Goal: Task Accomplishment & Management: Use online tool/utility

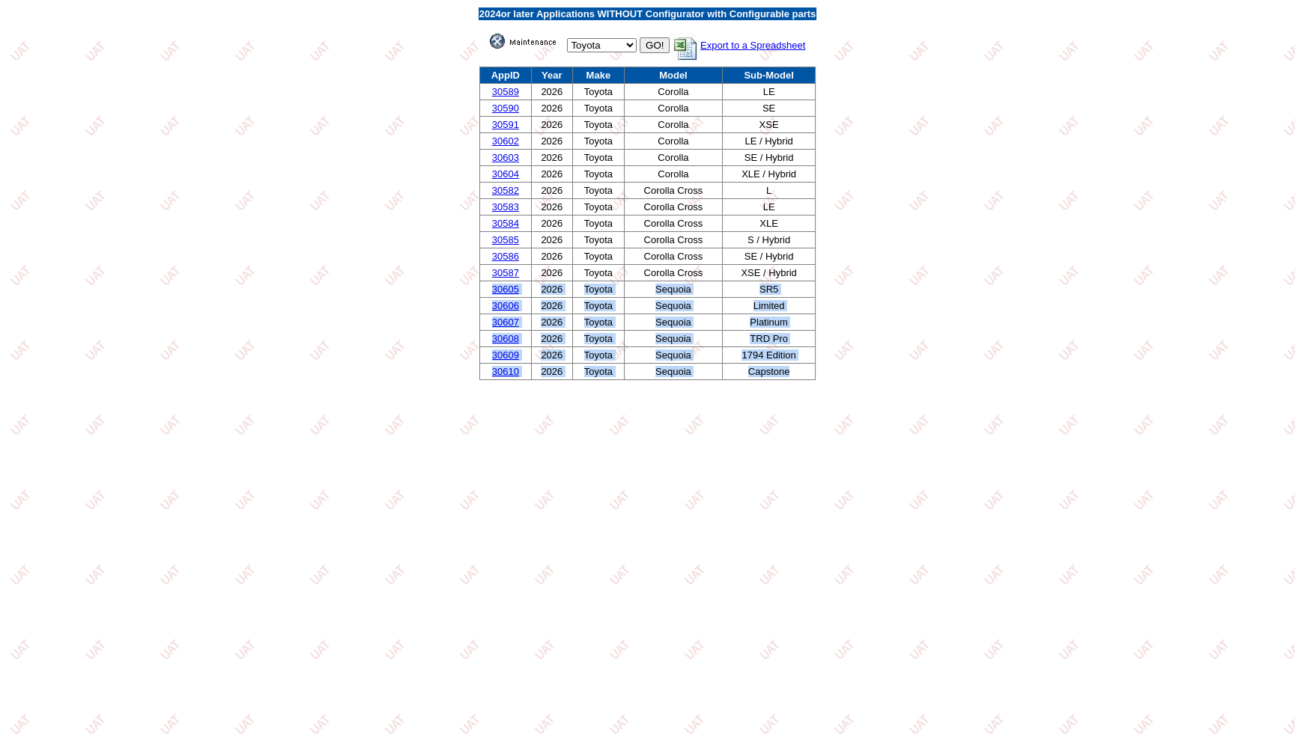
click at [496, 43] on img at bounding box center [527, 41] width 75 height 15
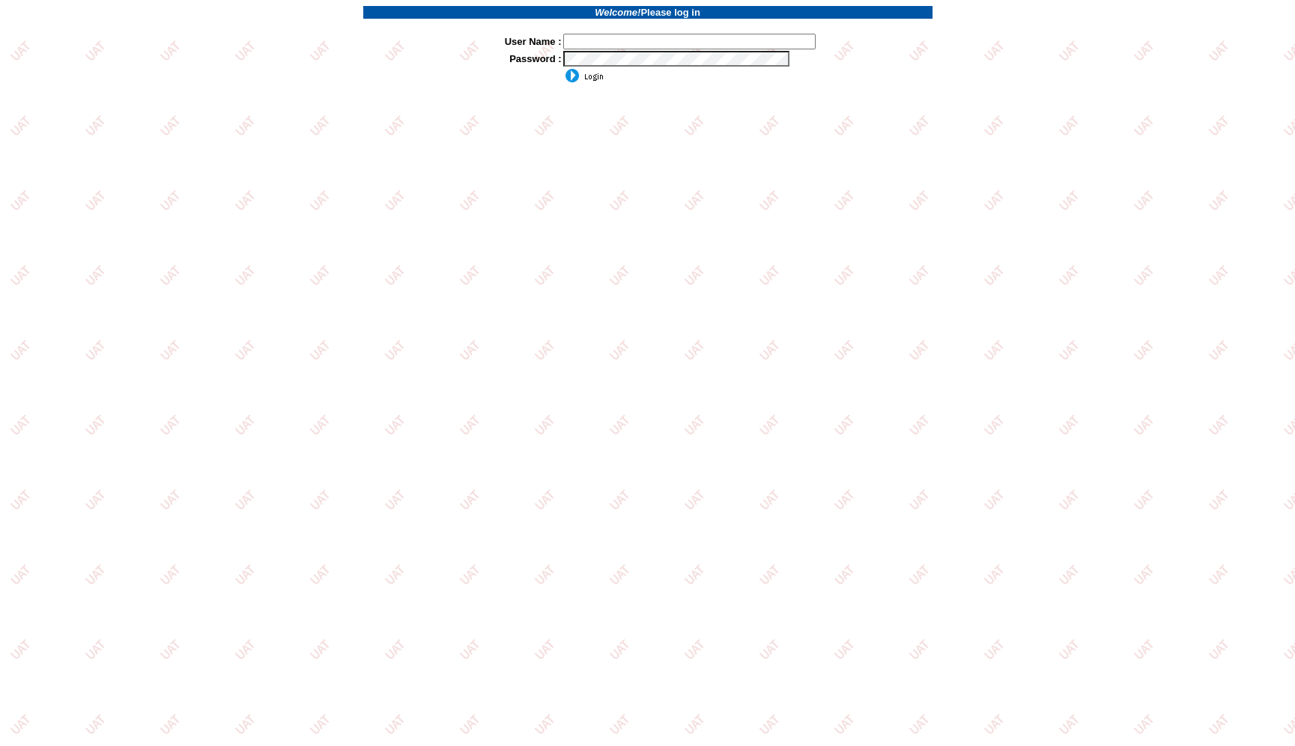
type input "jkrause"
click at [590, 76] on input "image" at bounding box center [583, 75] width 40 height 15
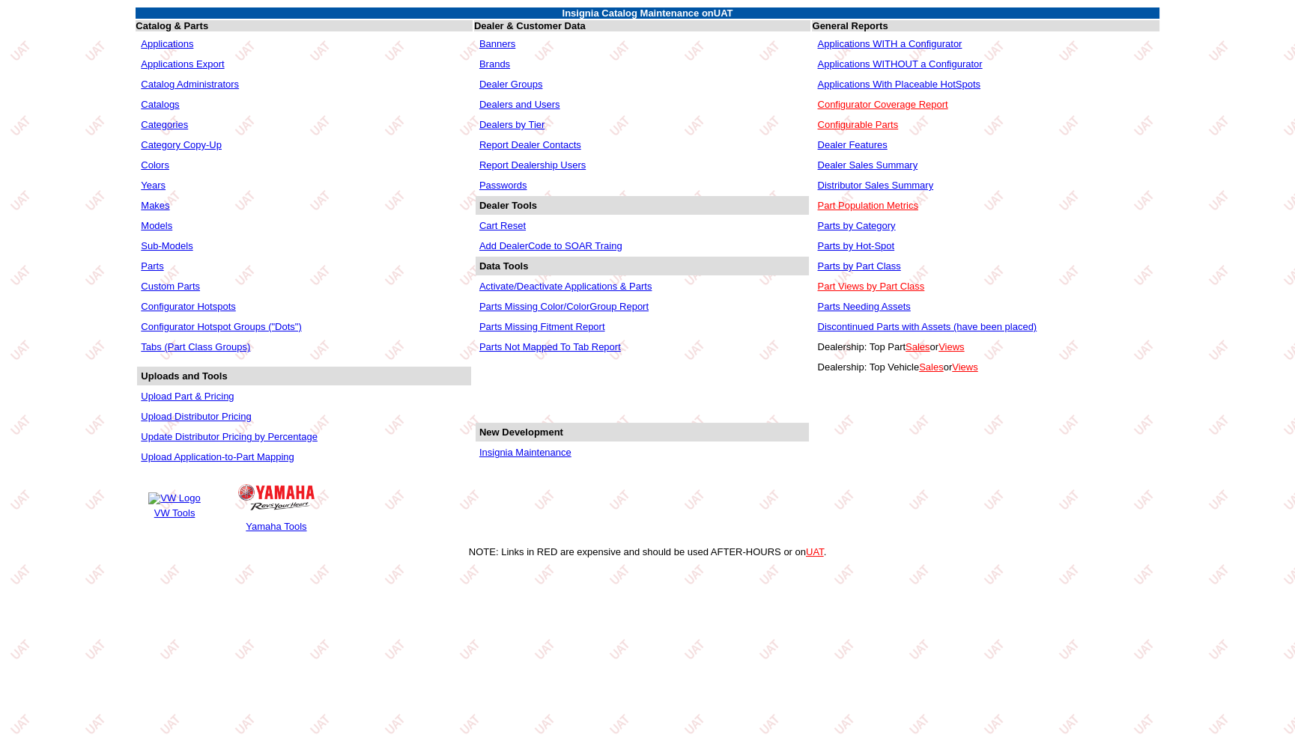
click at [164, 38] on link "Applications" at bounding box center [167, 43] width 52 height 11
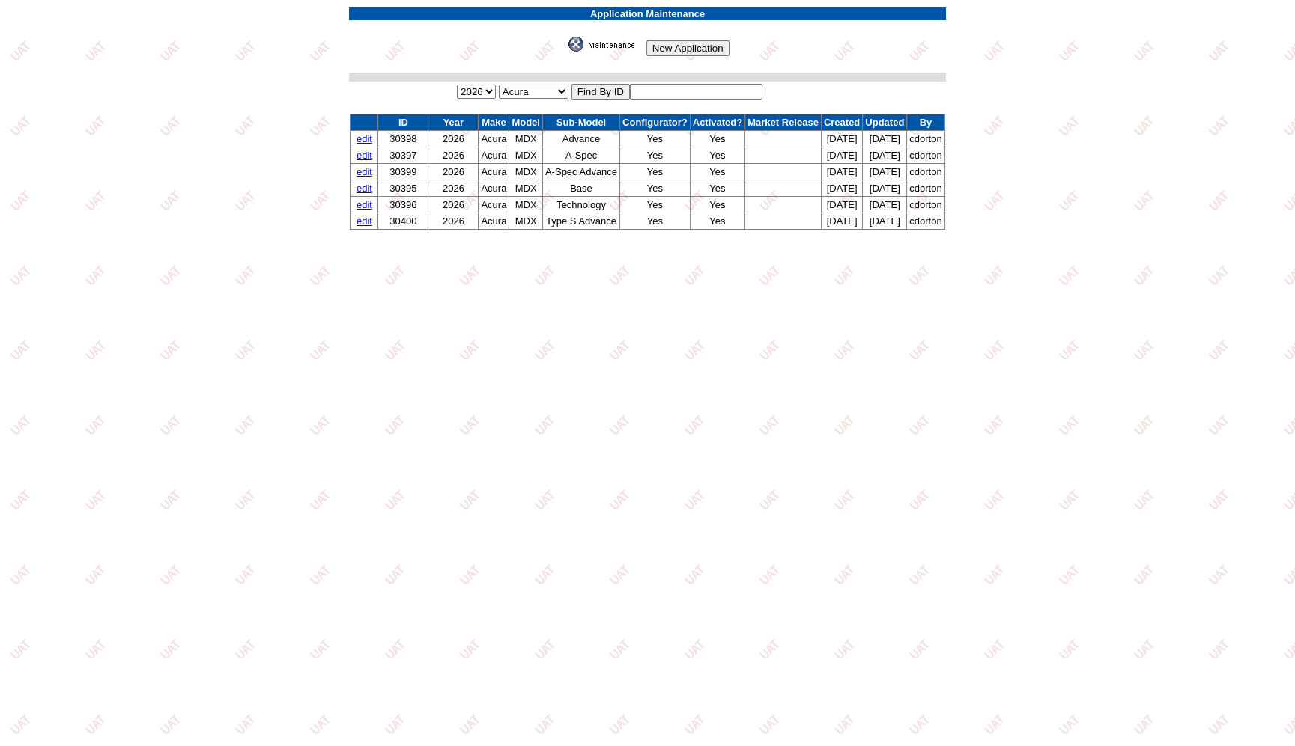
click at [686, 88] on input "text" at bounding box center [696, 92] width 133 height 16
type input "30631"
click at [565, 52] on input "image" at bounding box center [565, 52] width 0 height 0
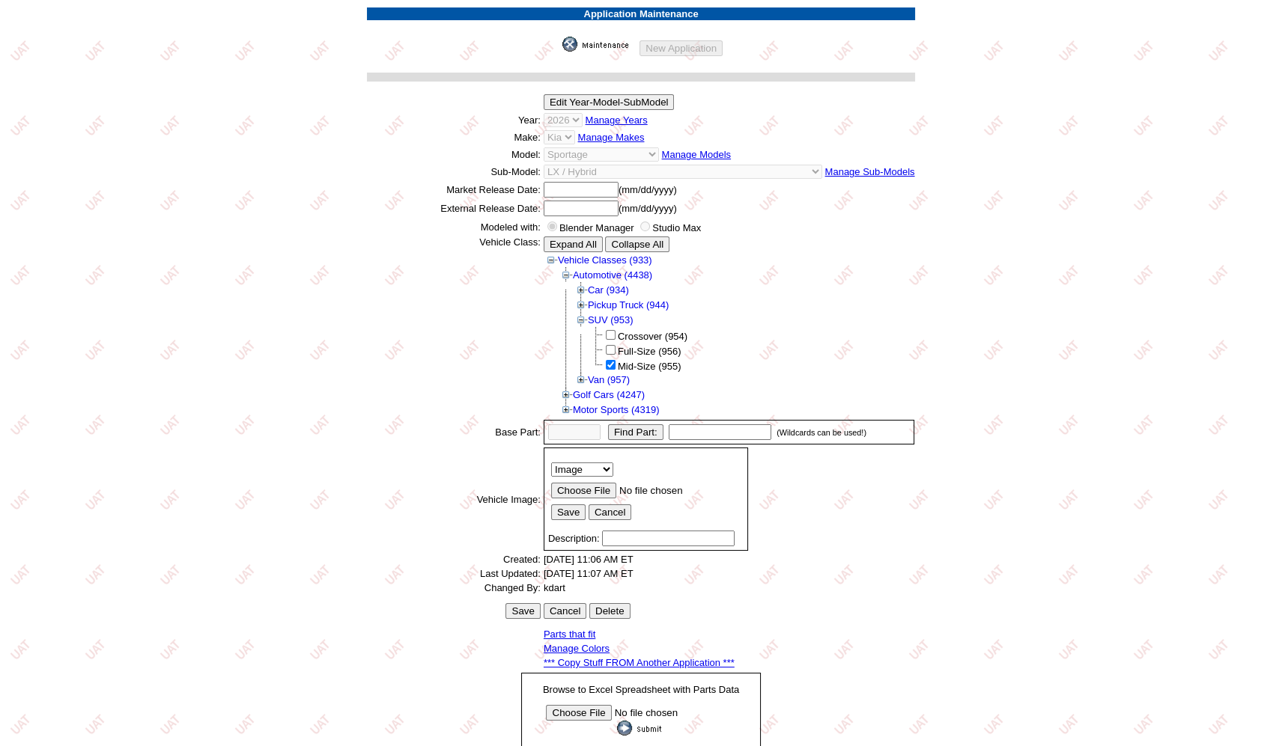
click at [703, 657] on link "*** Copy Stuff FROM Another Application ***" at bounding box center [639, 662] width 191 height 11
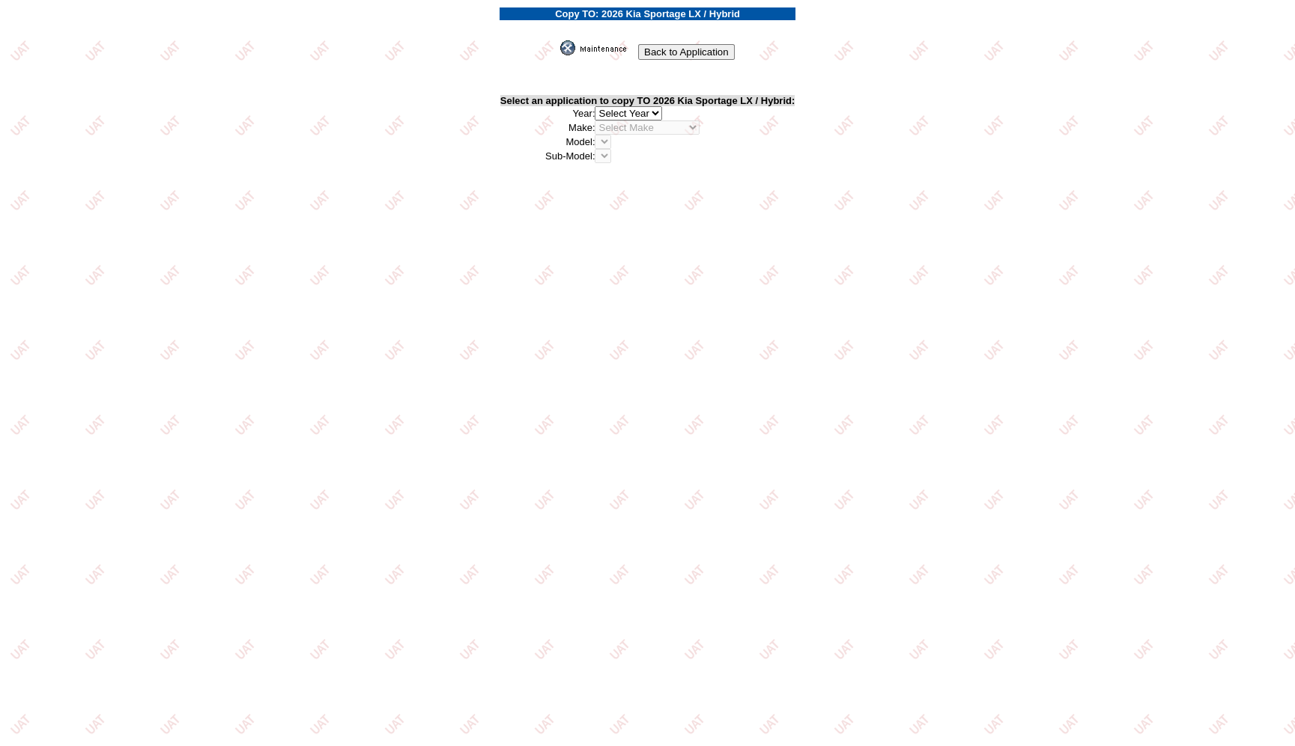
click at [648, 109] on select "2026 2025 2024 2023 2022 2021 2020 2019 2018 2017 2016 2015 2014 2013 2012 2011…" at bounding box center [627, 113] width 67 height 14
select select "43"
click at [598, 106] on select "2026 2025 2024 2023 2022 2021 2020 2019 2018 2017 2016 2015 2014 2013 2012 2011…" at bounding box center [627, 113] width 67 height 14
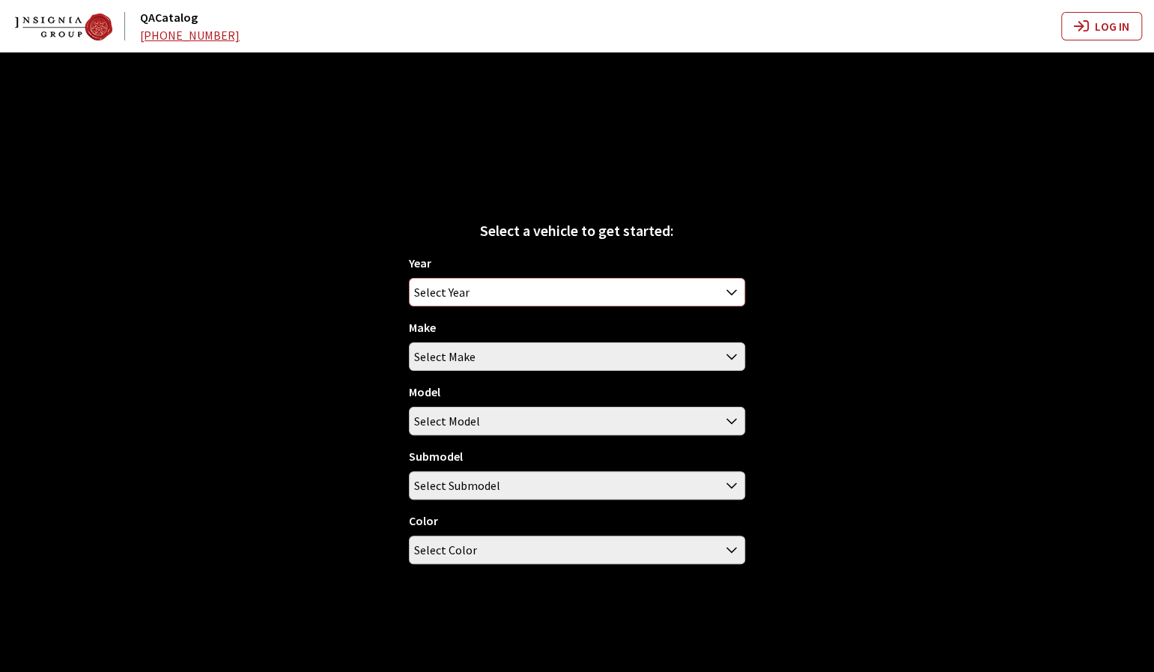
click at [451, 285] on span "Select Year" at bounding box center [441, 292] width 55 height 27
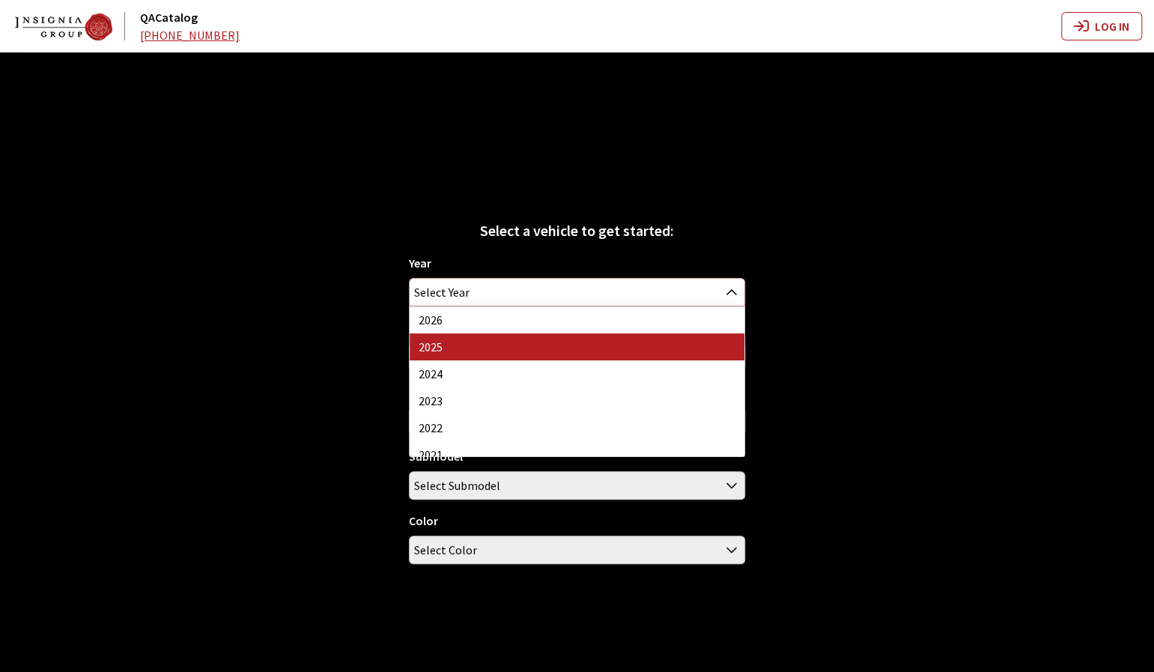
select select "43"
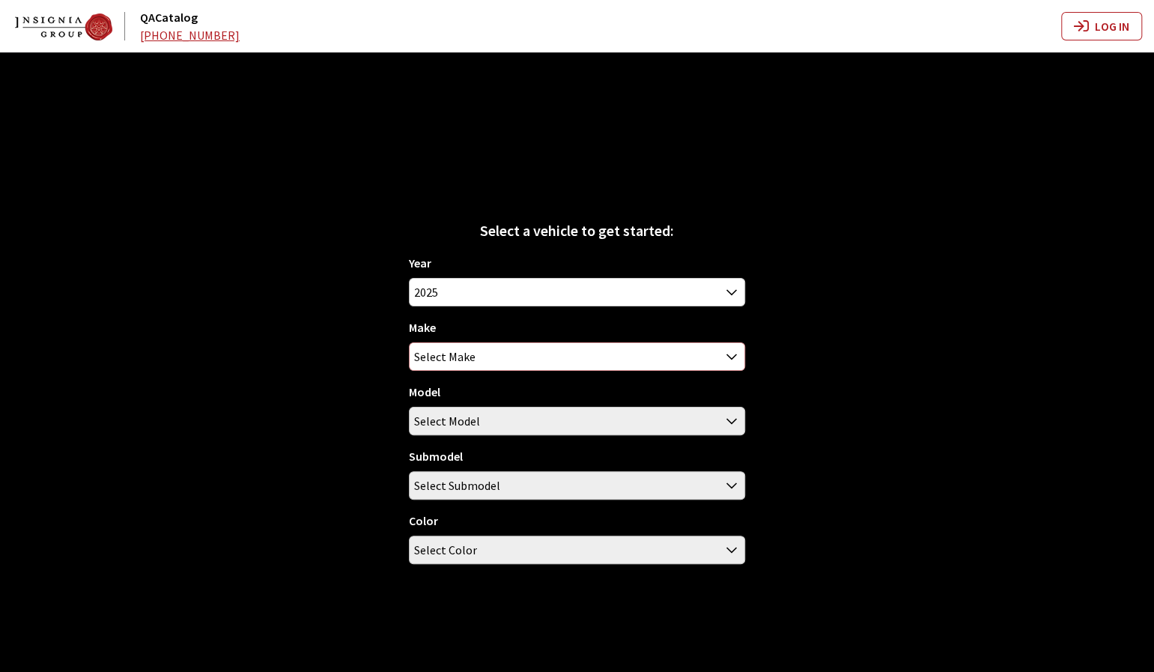
click at [486, 348] on span "Select Make" at bounding box center [577, 356] width 335 height 27
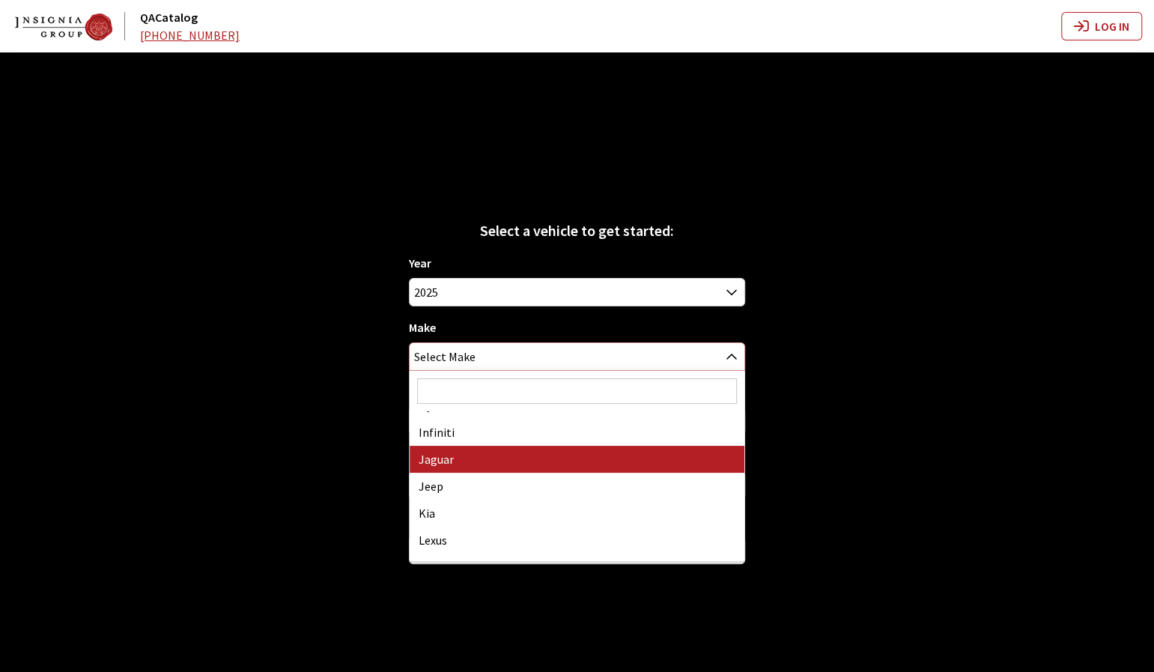
scroll to position [449, 0]
select select "31"
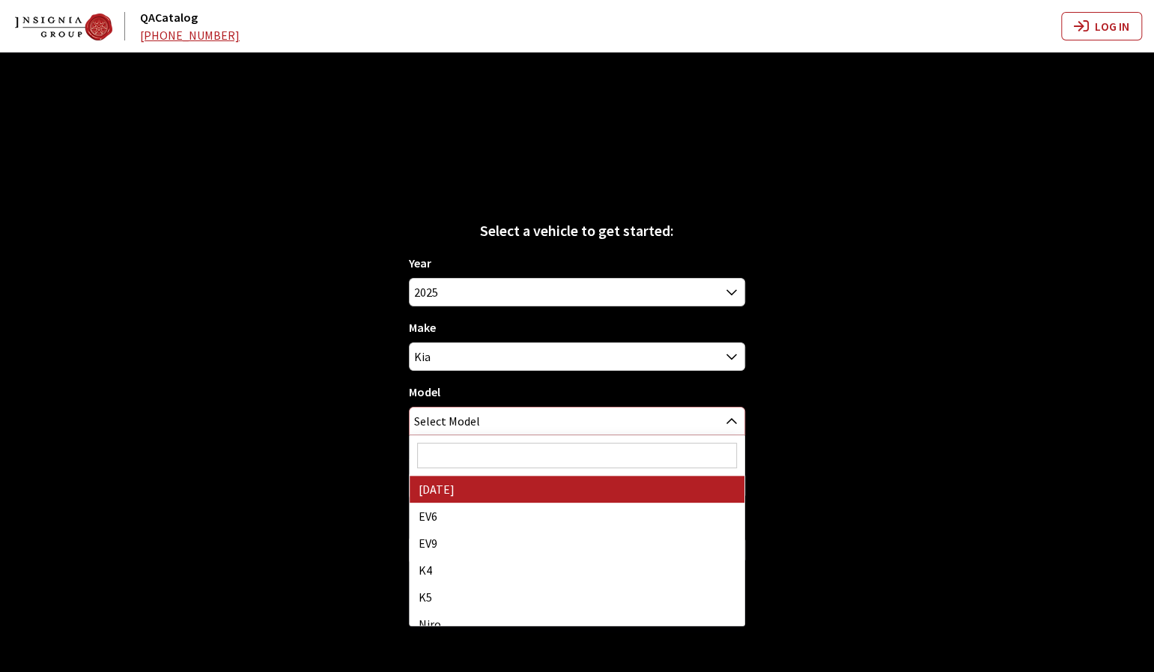
click at [484, 420] on span "Select Model" at bounding box center [577, 420] width 335 height 27
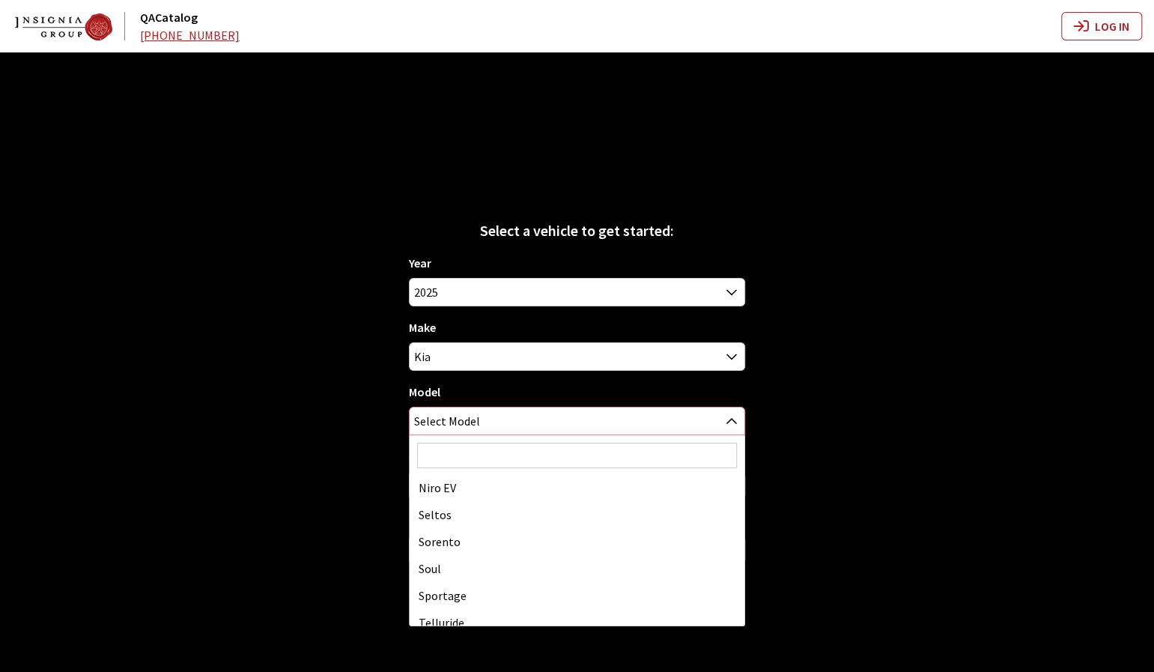
scroll to position [174, 0]
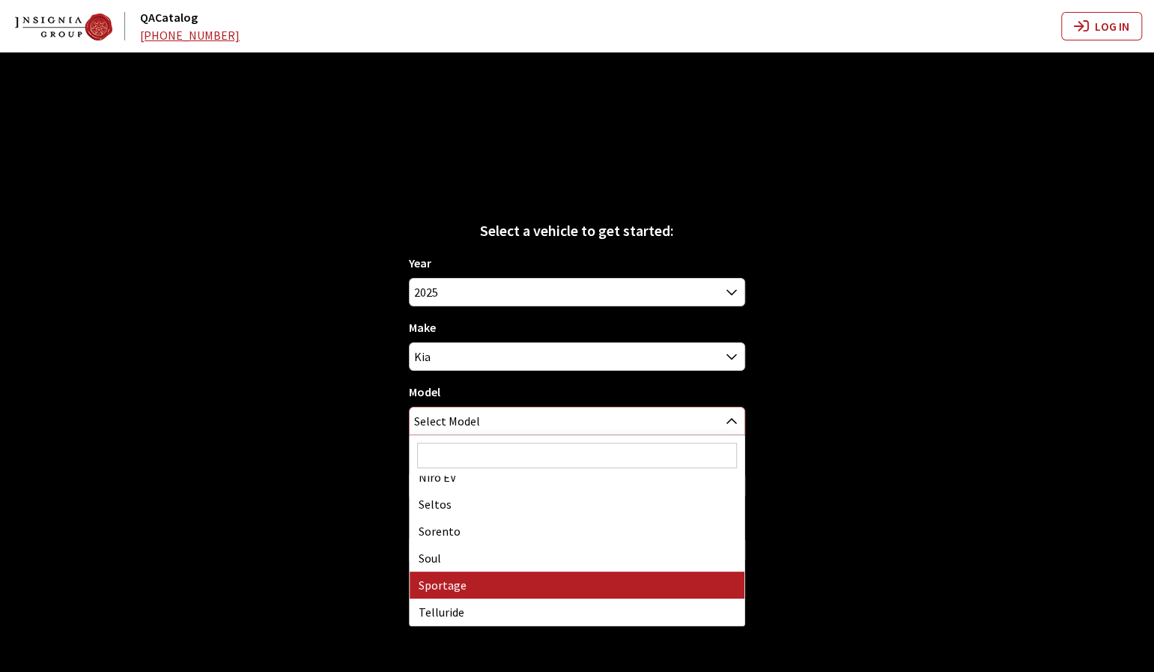
select select "393"
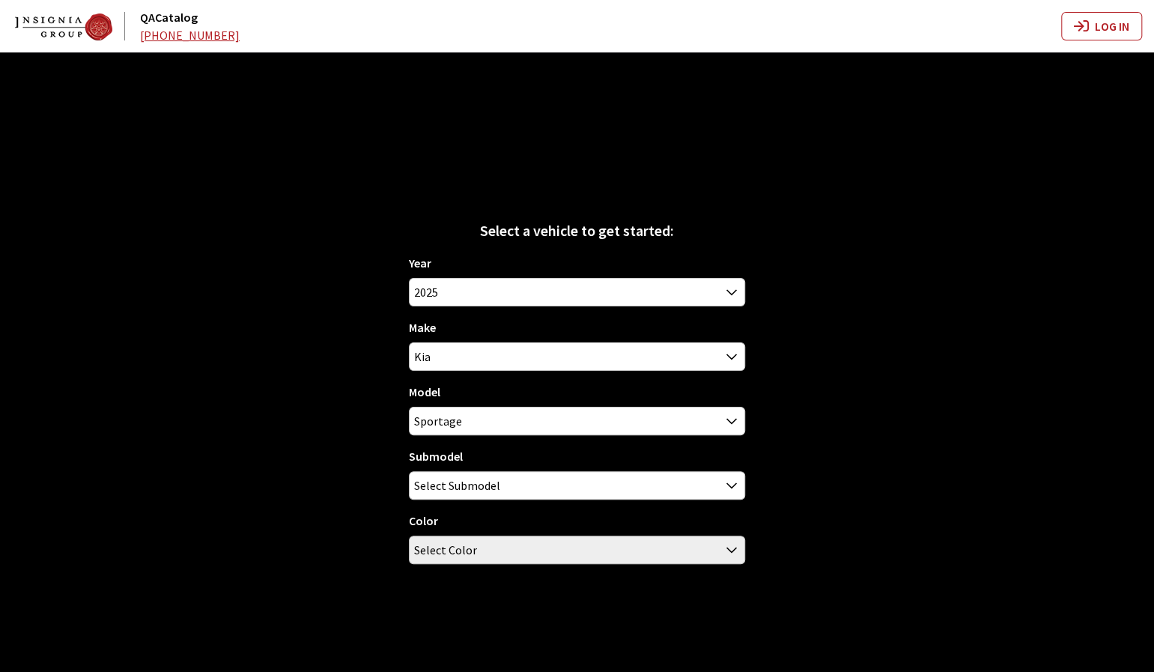
click at [495, 463] on div "Submodel EX EX / Hybrid LX LX / Hybrid SX SX Prestige SX Prestige / Hybrid X-Li…" at bounding box center [577, 473] width 337 height 52
click at [509, 498] on div "Year [DATE] 2025 2024 2023 2022 2021 2020 2019 2018 2017 2016 2015 2014 2013 20…" at bounding box center [577, 415] width 337 height 322
click at [512, 481] on span "Select Submodel" at bounding box center [577, 485] width 335 height 27
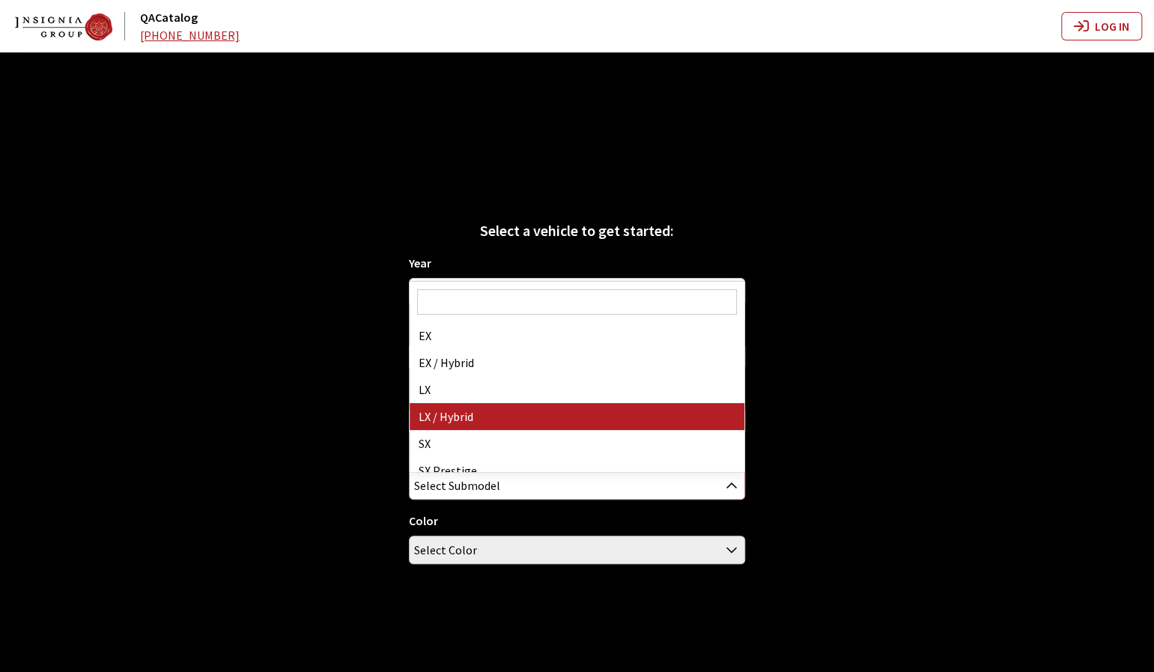
select select "3053"
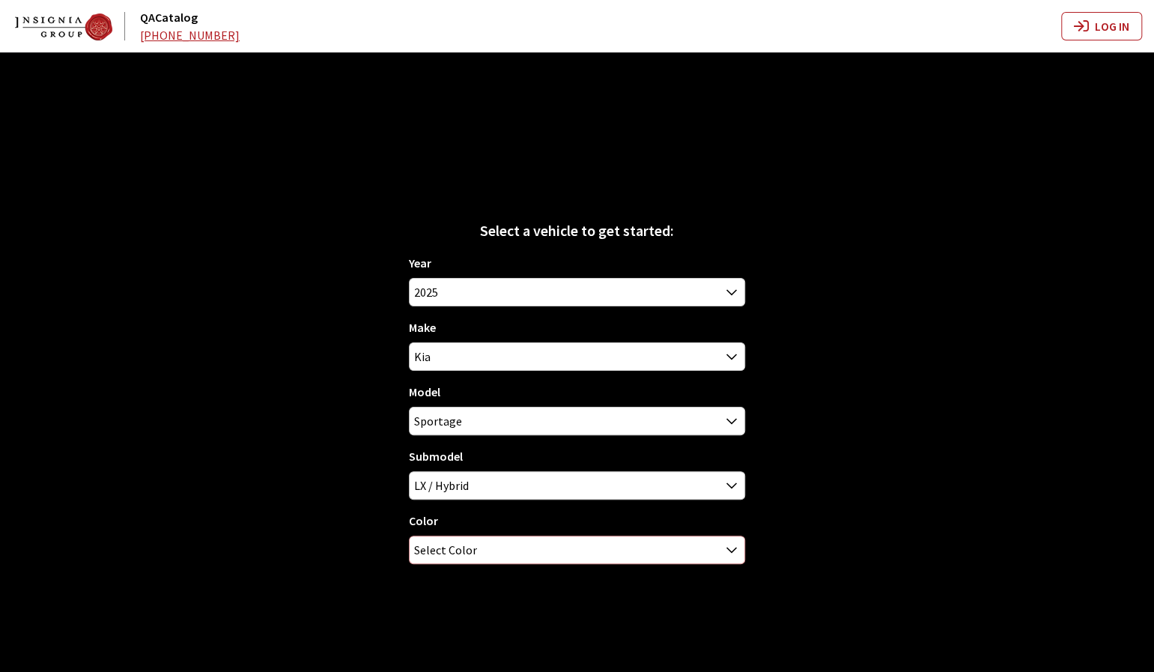
click at [526, 543] on span "Select Color" at bounding box center [577, 549] width 335 height 27
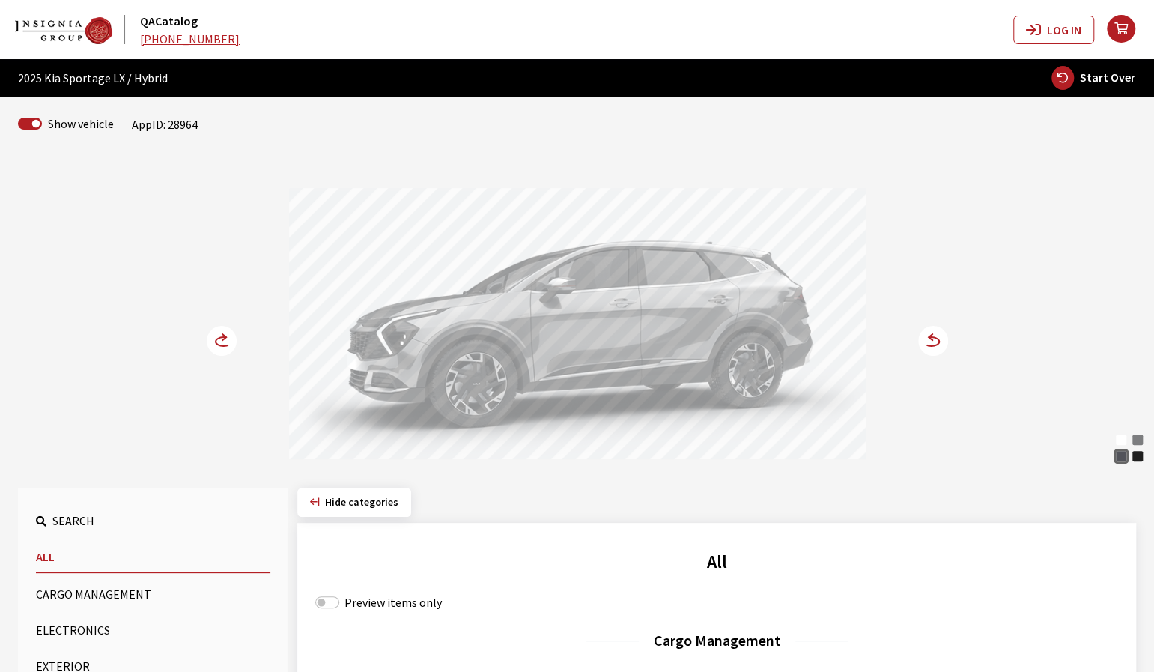
click at [1084, 77] on span "Start Over" at bounding box center [1107, 77] width 55 height 15
select select
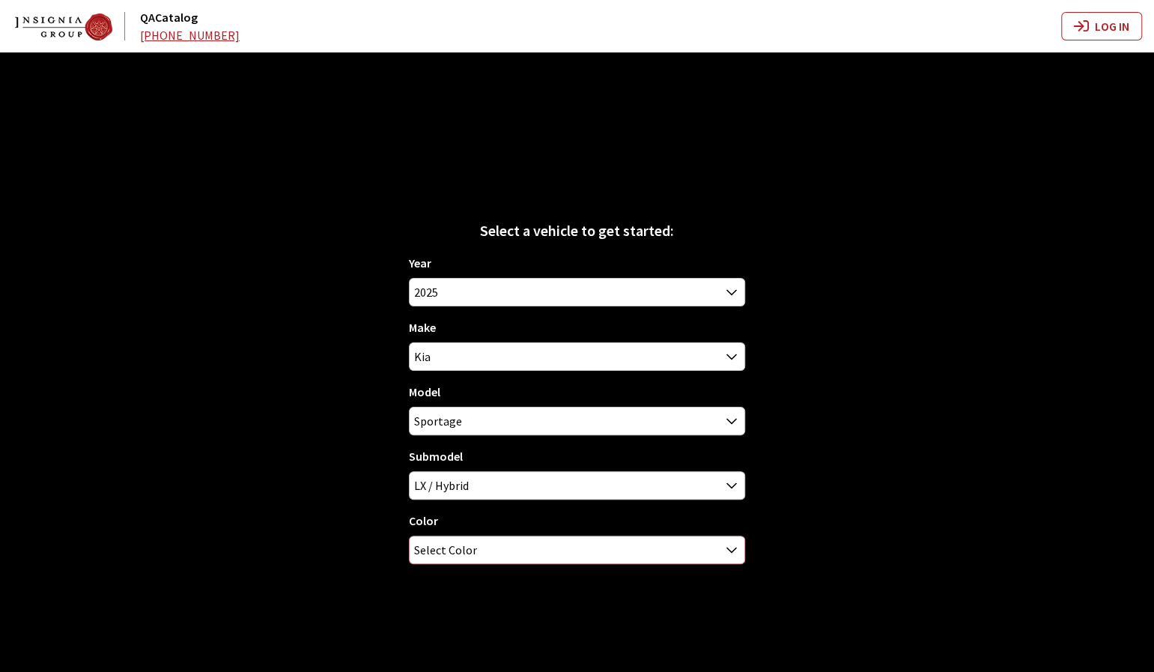
click at [556, 552] on span "Select Color" at bounding box center [577, 549] width 335 height 27
click at [812, 511] on div "Select a vehicle to get started: Year [DATE] 2025 2024 2023 2022 2021 2020 2019…" at bounding box center [577, 388] width 1154 height 672
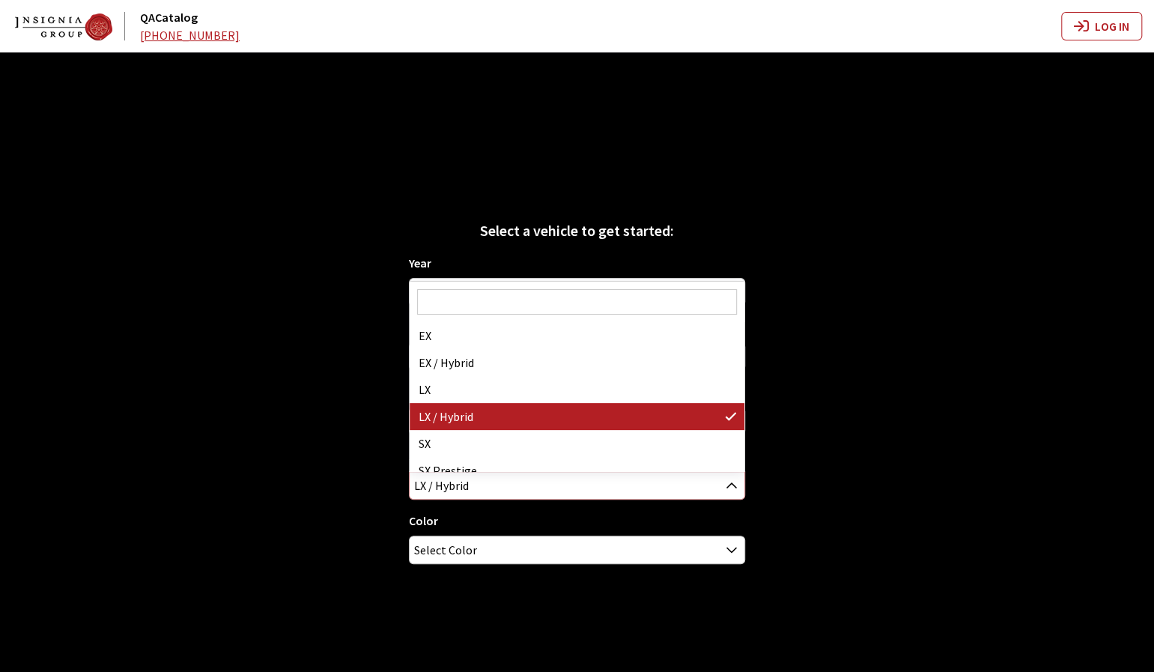
click at [489, 483] on span "LX / Hybrid" at bounding box center [577, 485] width 335 height 27
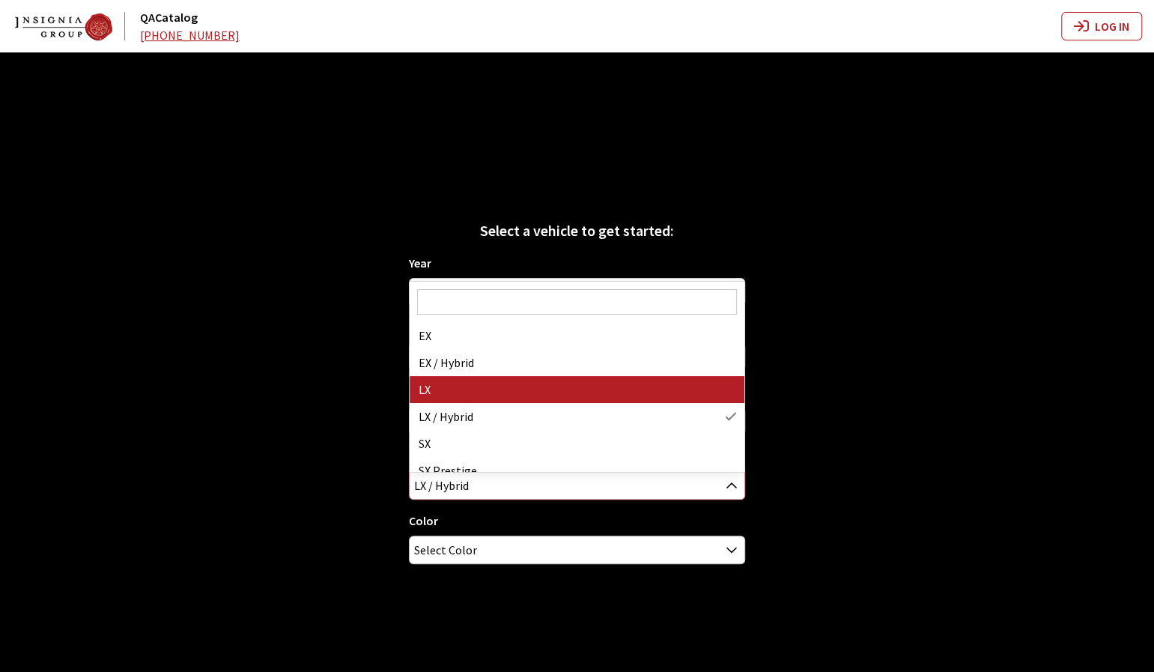
select select "209"
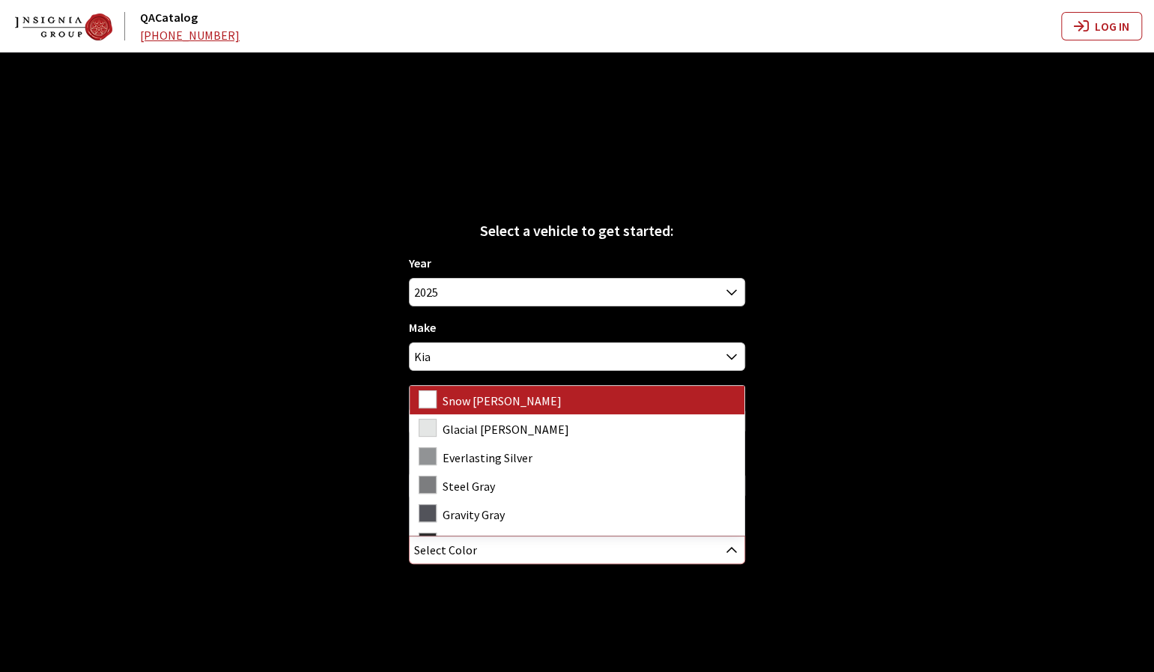
click at [505, 543] on span "Select Color" at bounding box center [577, 549] width 335 height 27
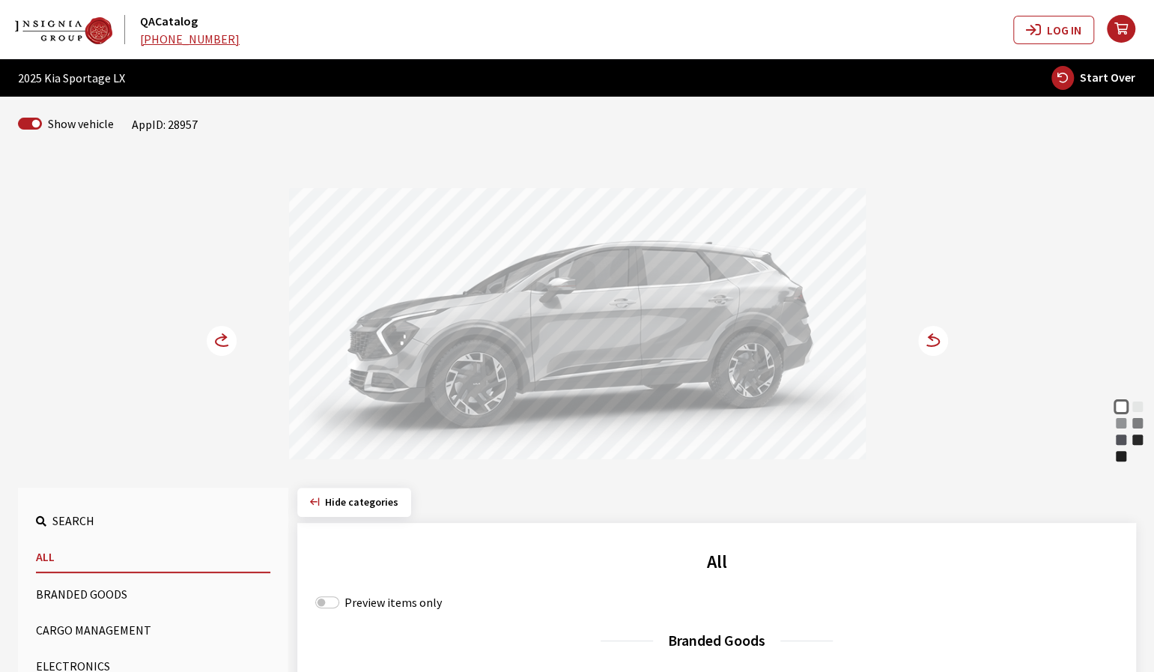
click at [1090, 76] on span "Start Over" at bounding box center [1107, 77] width 55 height 15
select select
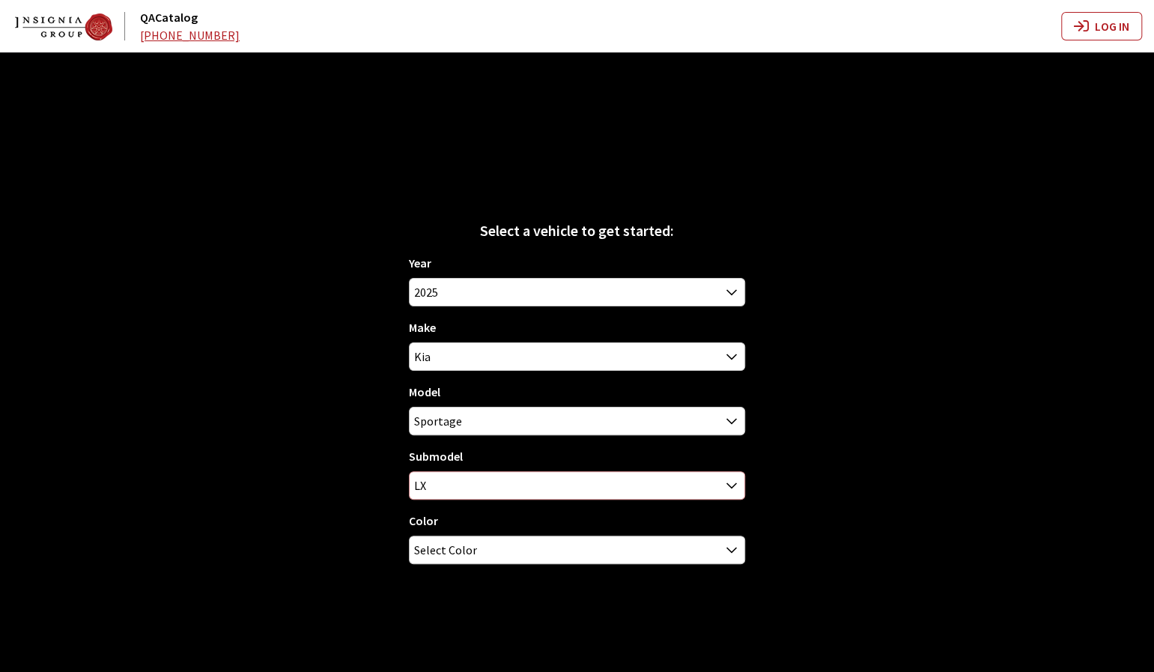
click at [491, 484] on span "LX" at bounding box center [577, 485] width 335 height 27
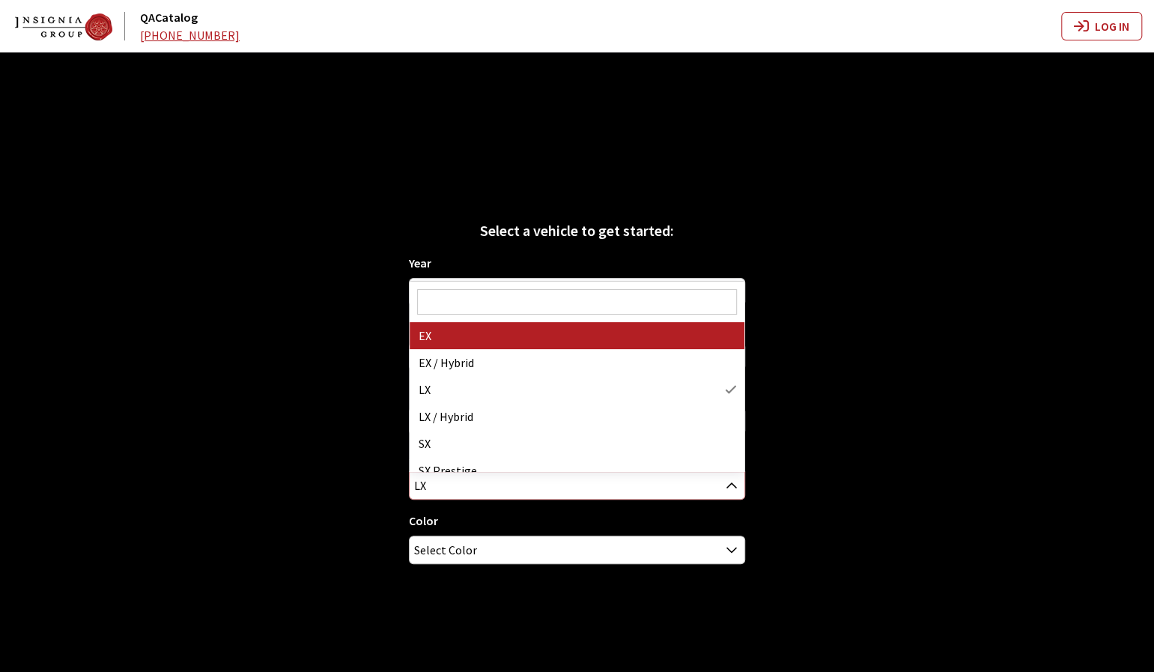
select select "304"
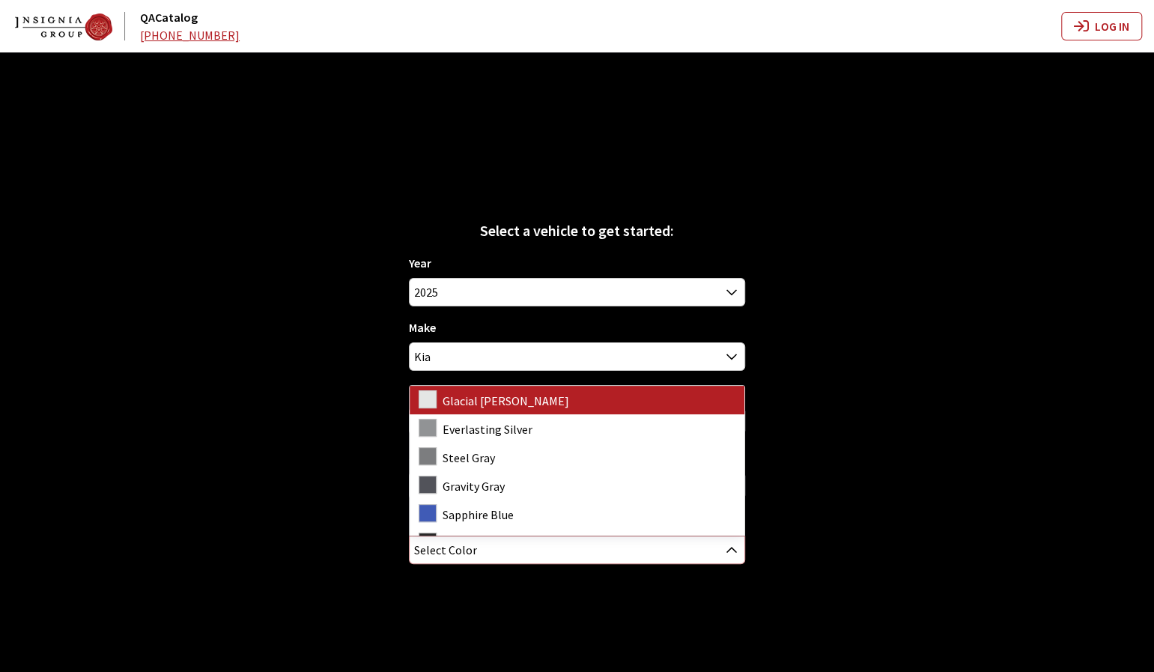
click at [556, 550] on span "Select Color" at bounding box center [577, 549] width 335 height 27
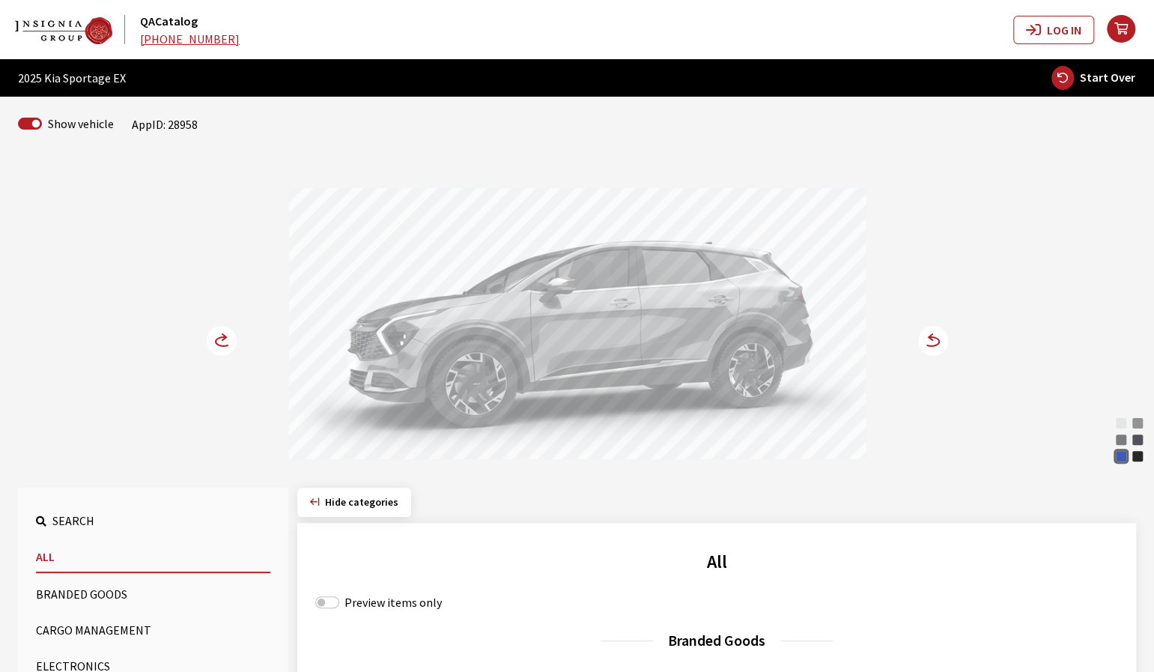
click at [1096, 79] on span "Start Over" at bounding box center [1107, 77] width 55 height 15
select select
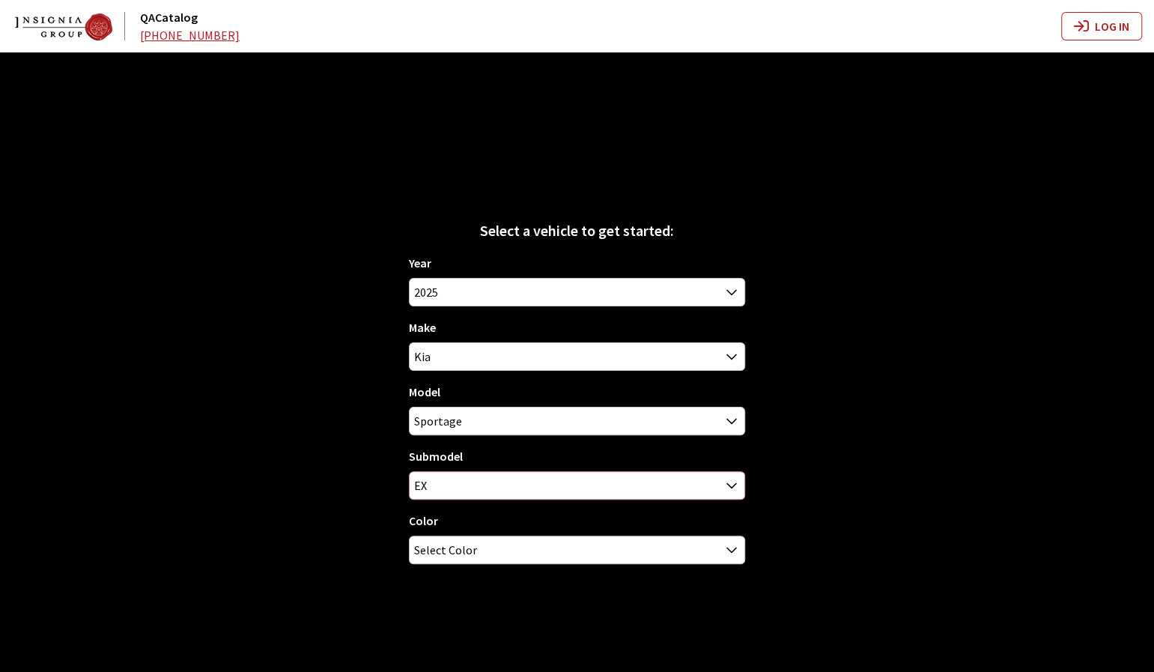
click at [620, 489] on span "EX" at bounding box center [577, 485] width 335 height 27
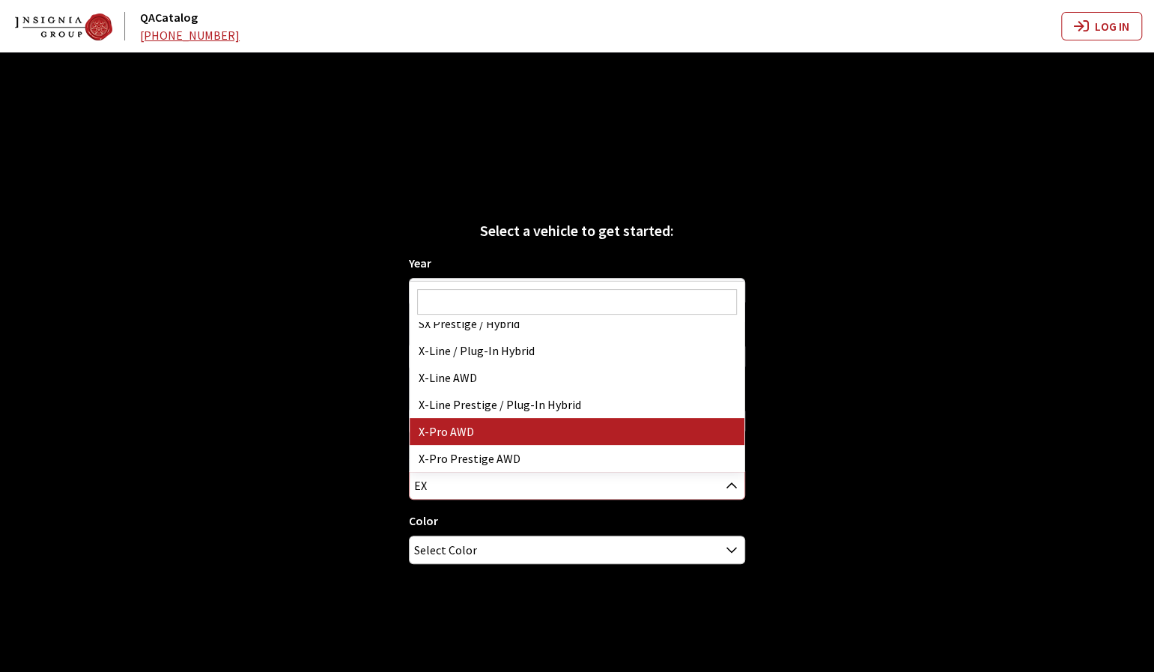
select select "3970"
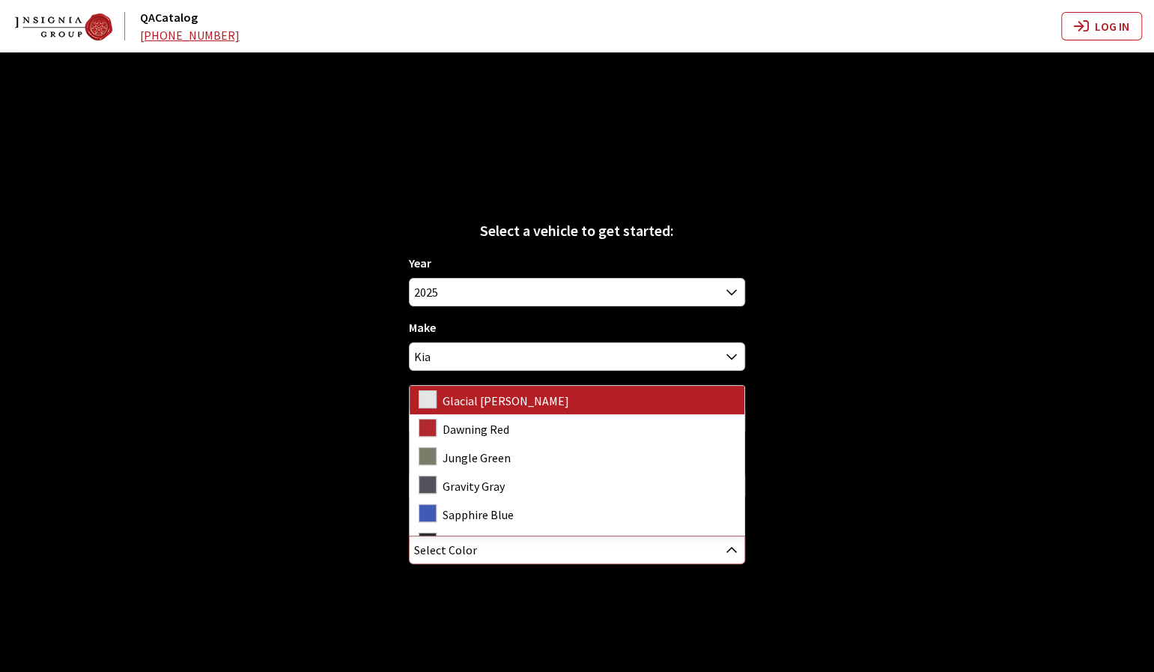
click at [554, 556] on span "Select Color" at bounding box center [577, 549] width 335 height 27
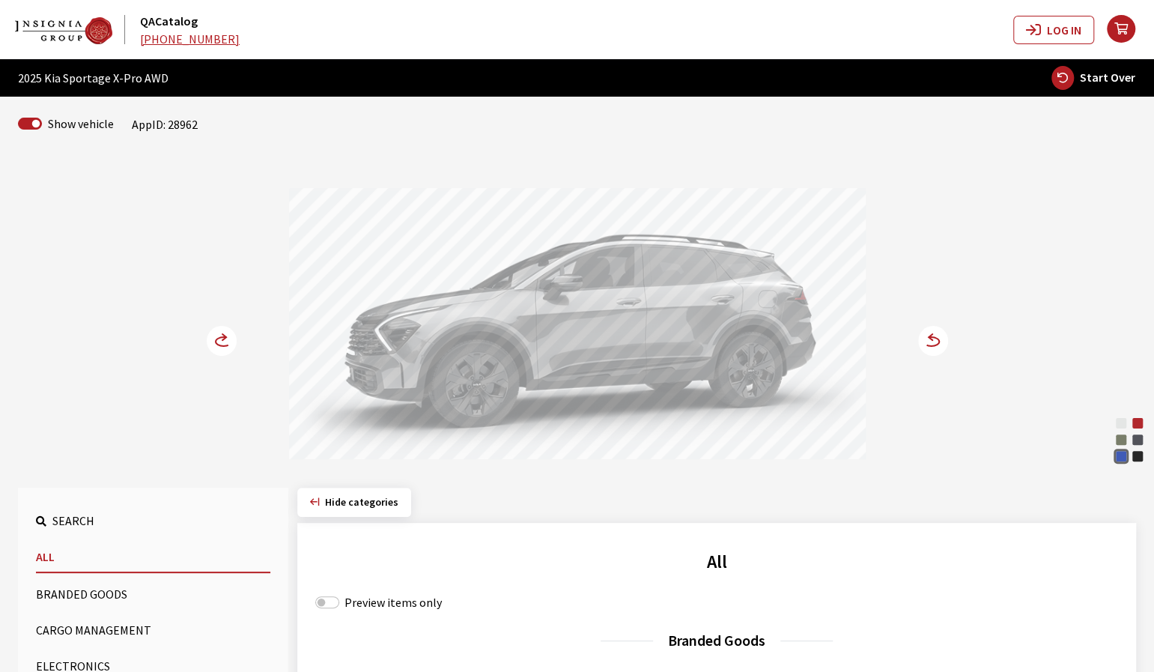
click at [1107, 79] on span "Start Over" at bounding box center [1107, 77] width 55 height 15
select select
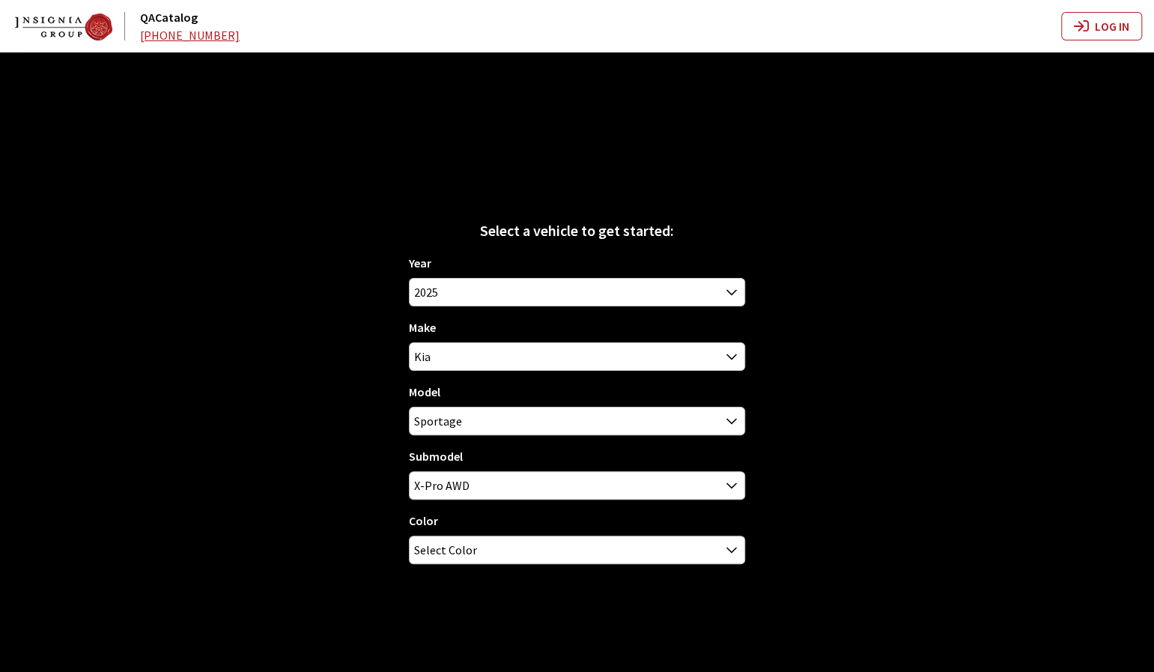
click at [635, 498] on div "Year [DATE] 2025 2024 2023 2022 2021 2020 2019 2018 2017 2016 2015 2014 2013 20…" at bounding box center [577, 415] width 337 height 322
click at [636, 488] on span "X-Pro AWD" at bounding box center [577, 485] width 335 height 27
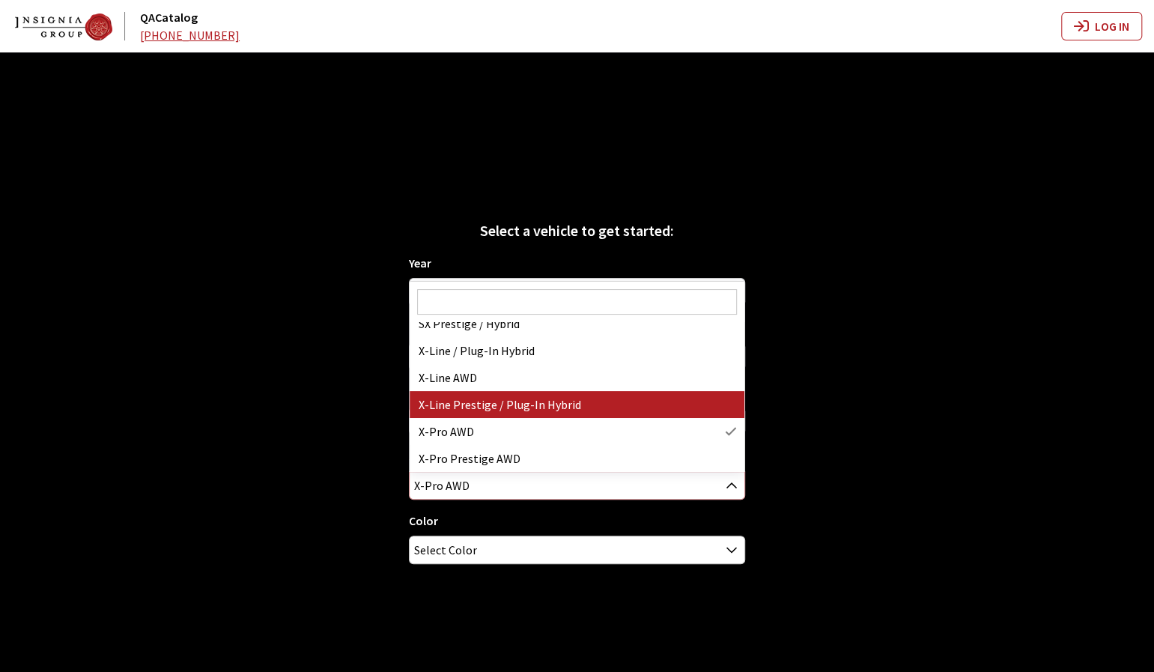
select select "4033"
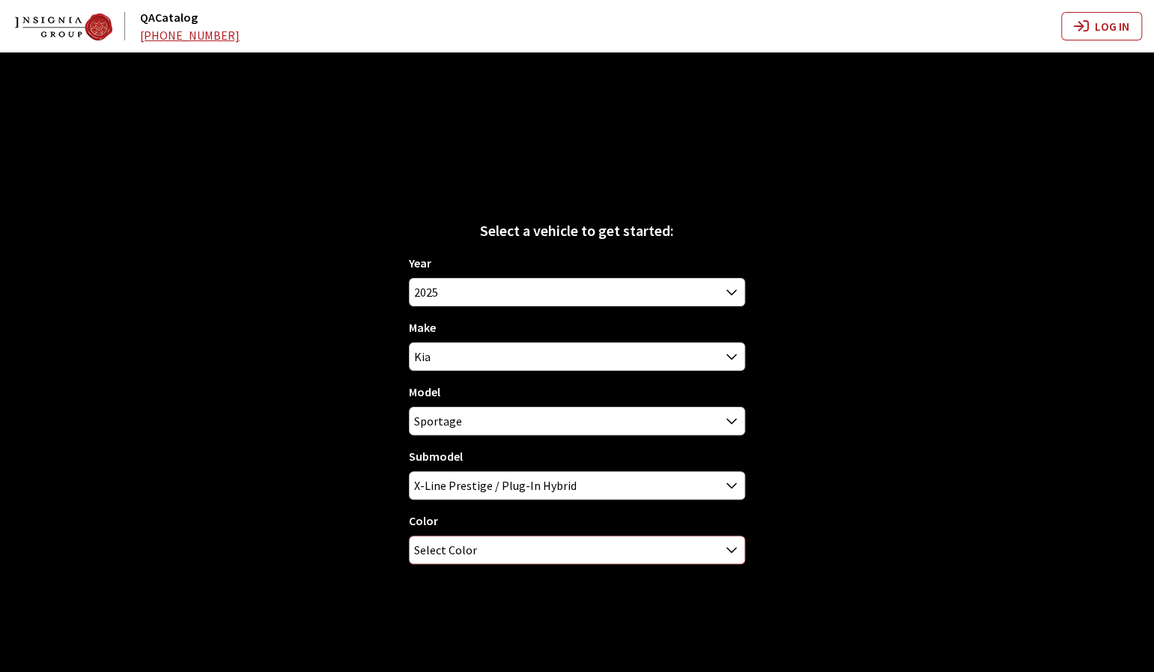
click at [606, 547] on span "Select Color" at bounding box center [577, 549] width 335 height 27
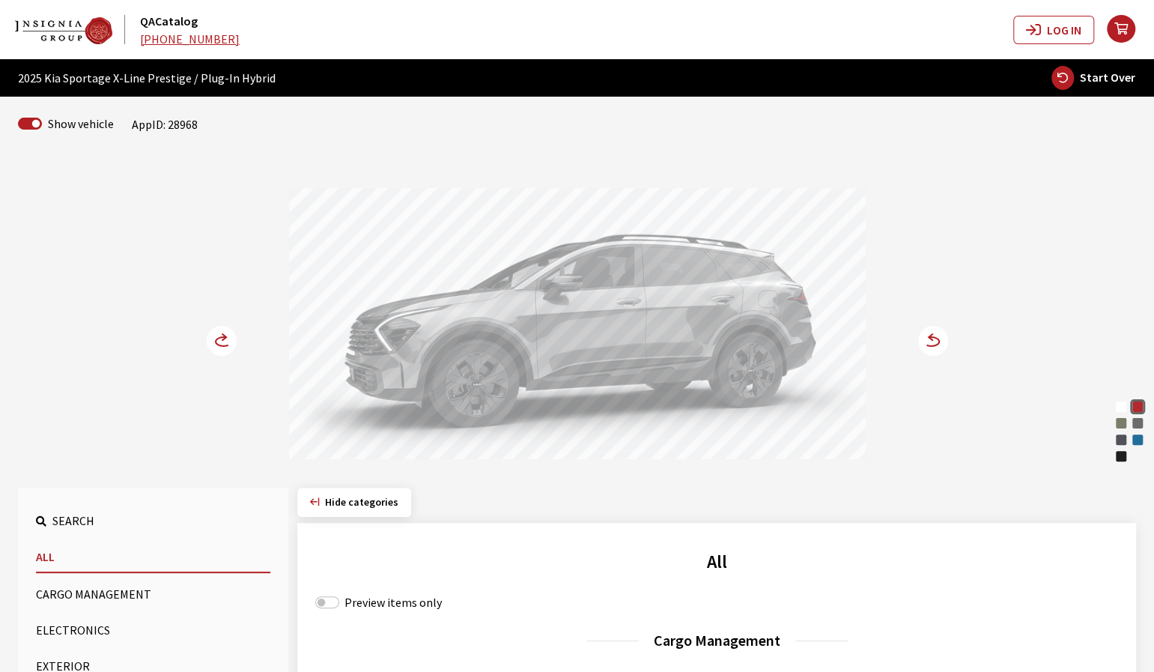
click at [1114, 76] on span "Start Over" at bounding box center [1107, 77] width 55 height 15
select select
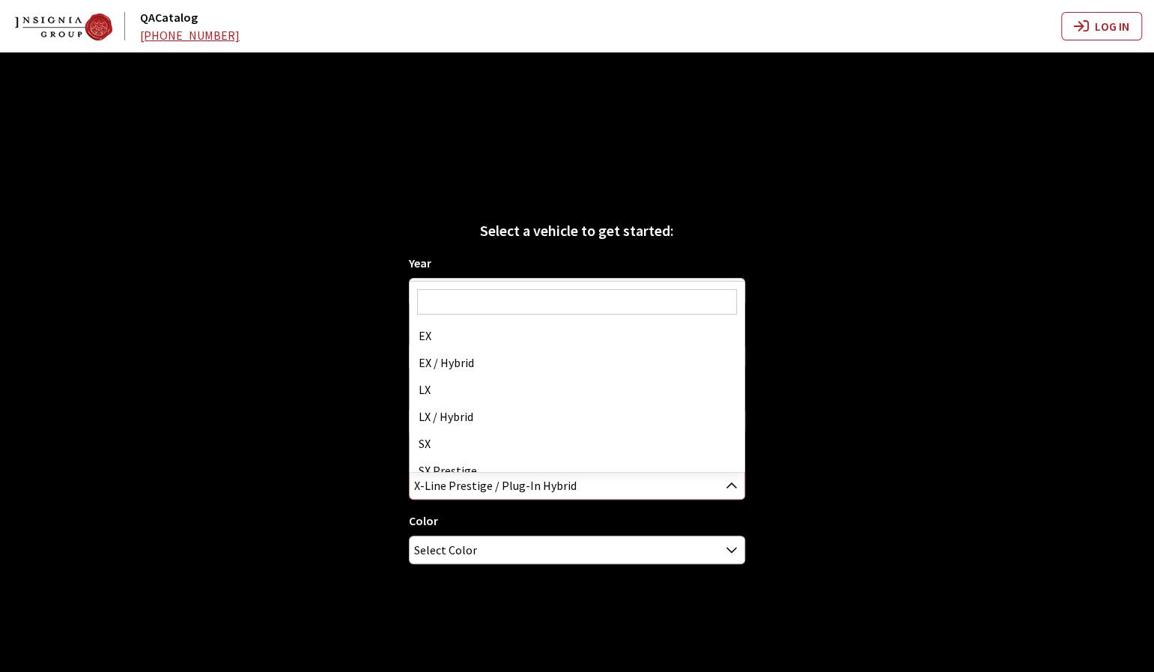
click at [678, 486] on span "X-Line Prestige / Plug-In Hybrid" at bounding box center [577, 485] width 335 height 27
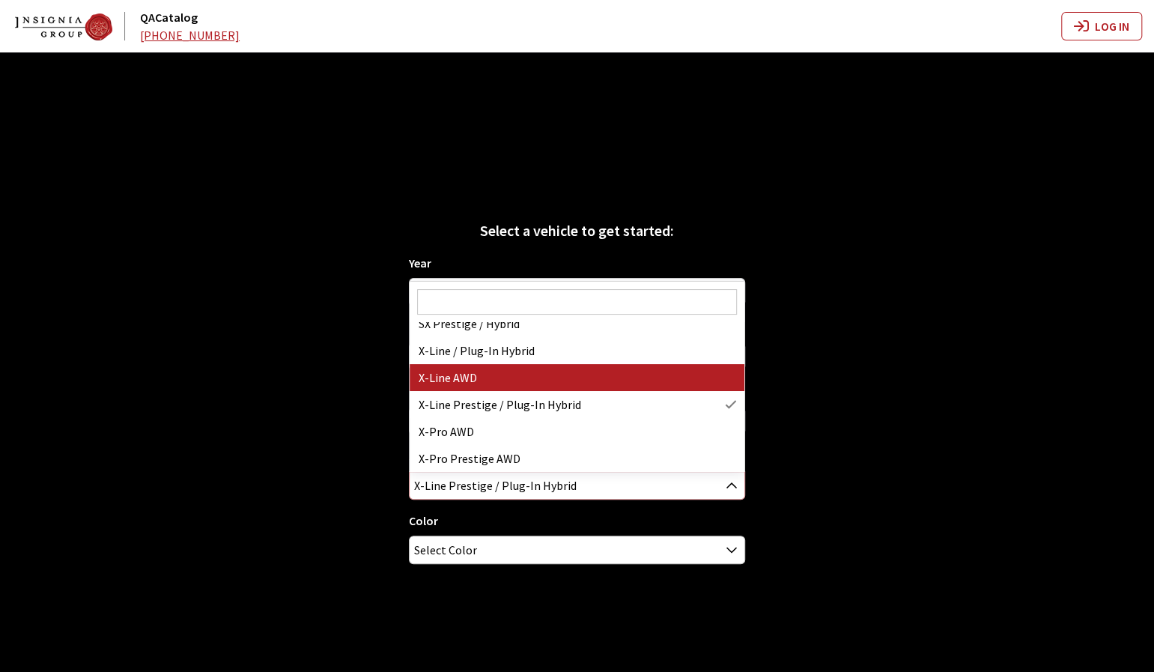
select select "3972"
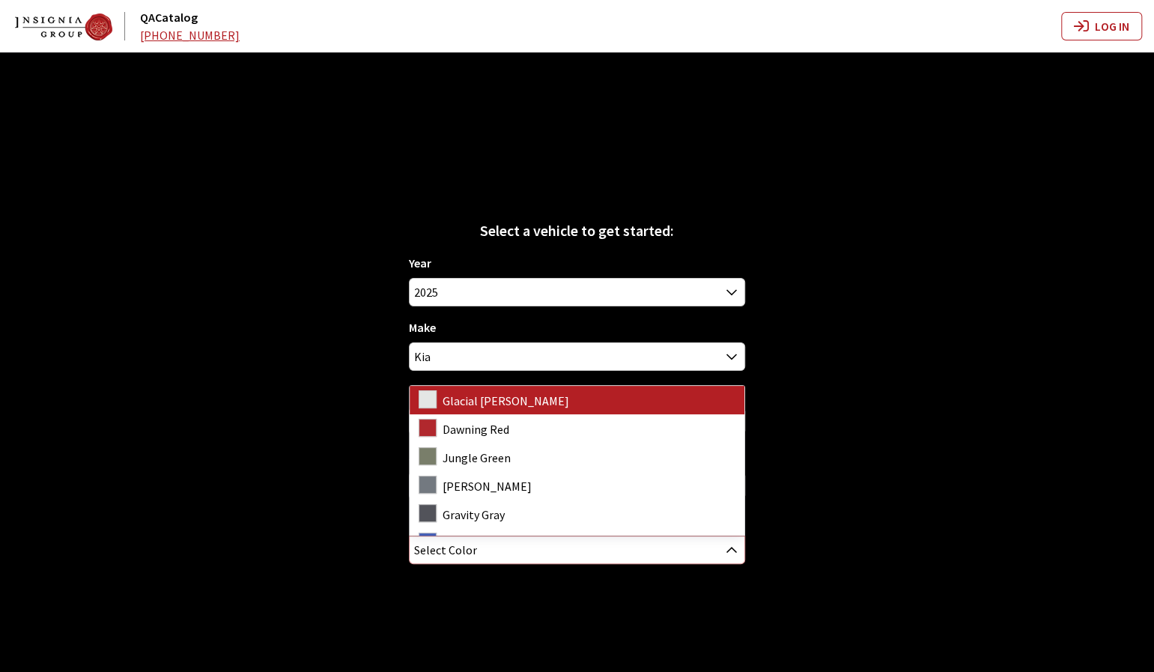
click at [560, 549] on span "Select Color" at bounding box center [577, 549] width 335 height 27
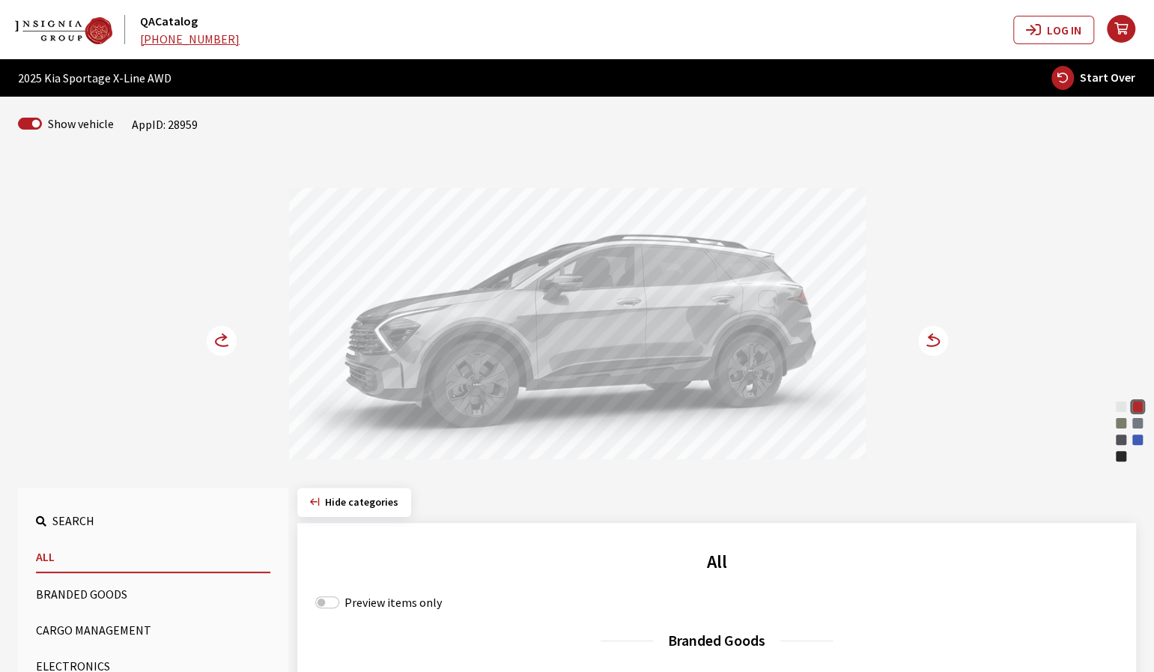
click at [1108, 77] on span "Start Over" at bounding box center [1107, 77] width 55 height 15
select select
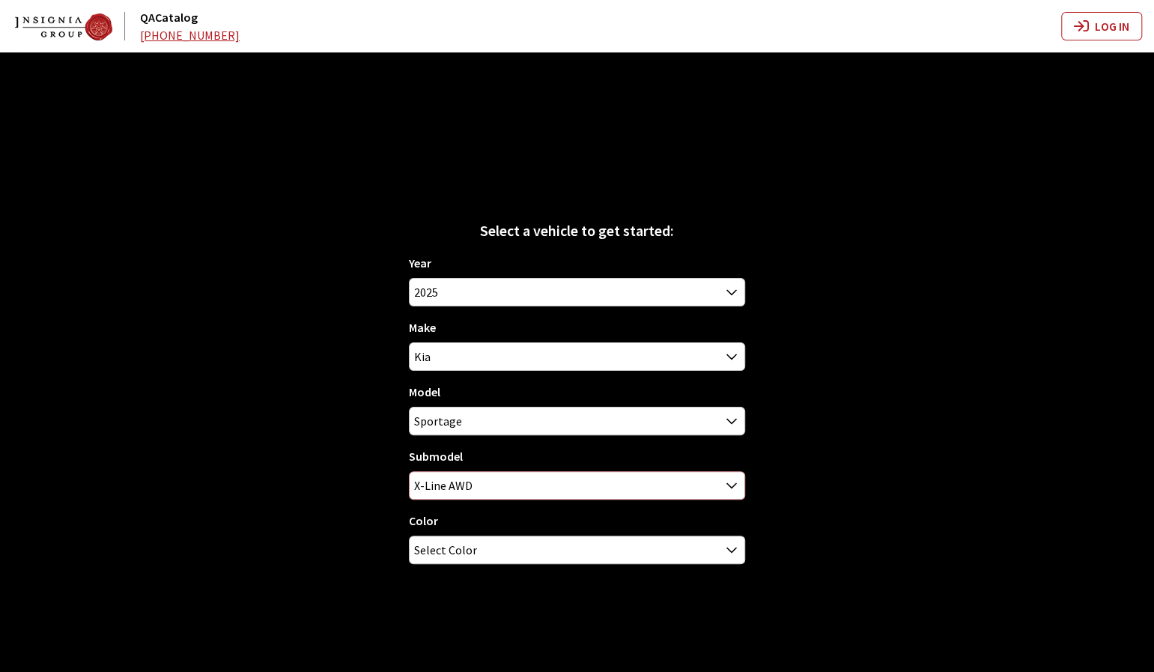
click at [642, 483] on span "X-Line AWD" at bounding box center [577, 485] width 335 height 27
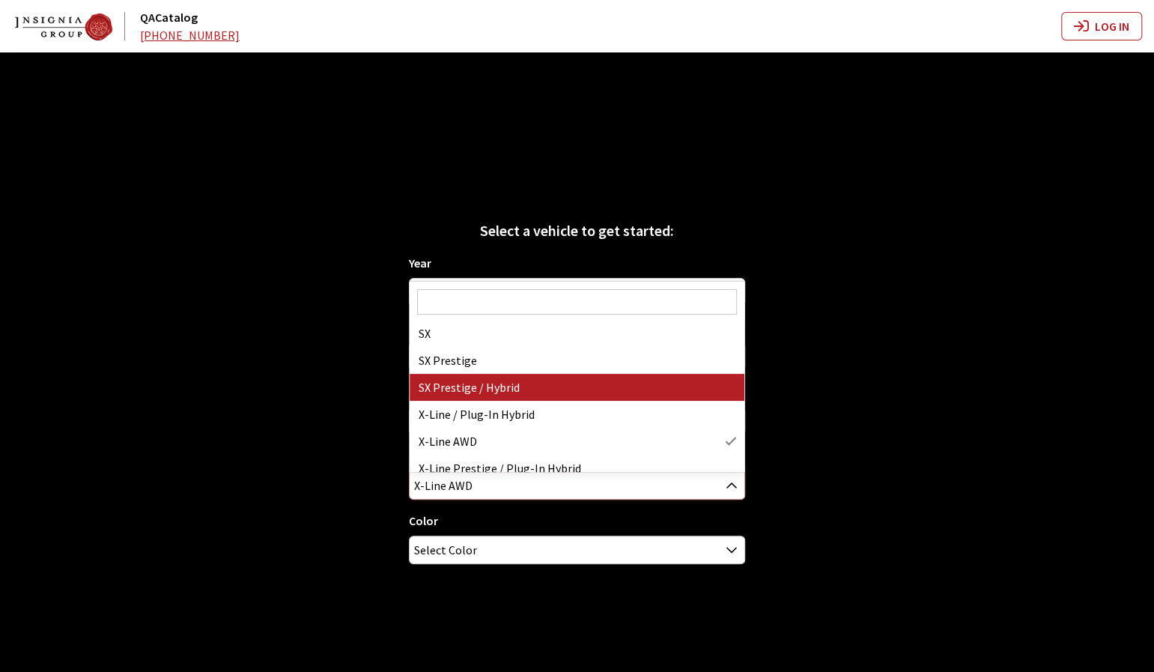
scroll to position [99, 0]
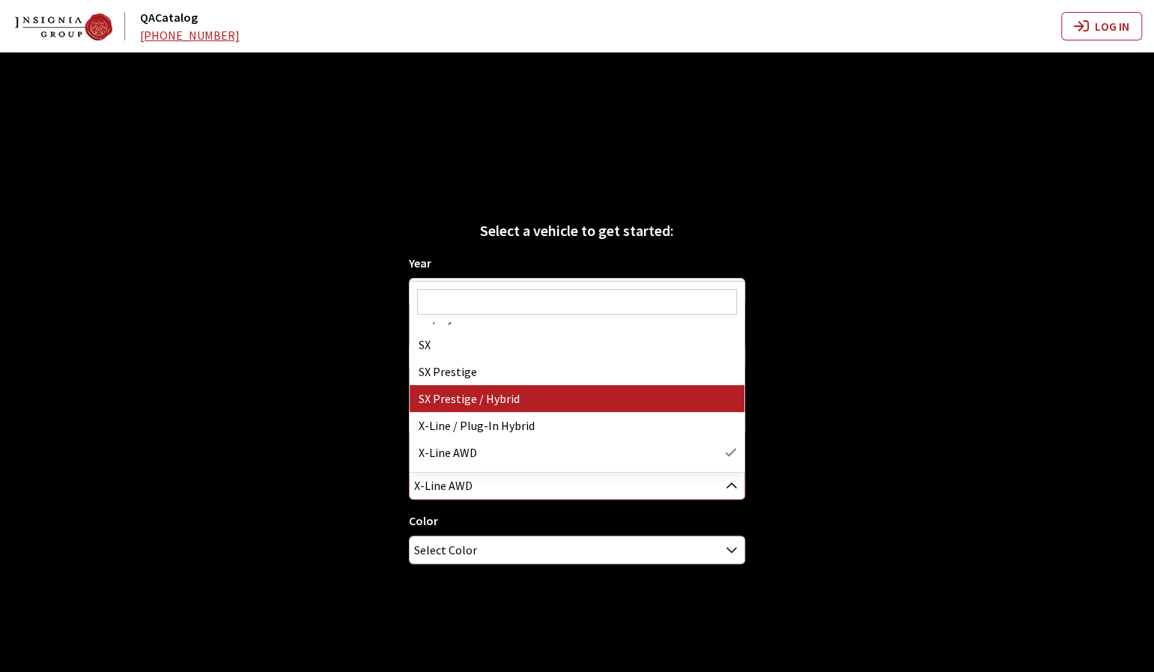
select select "3989"
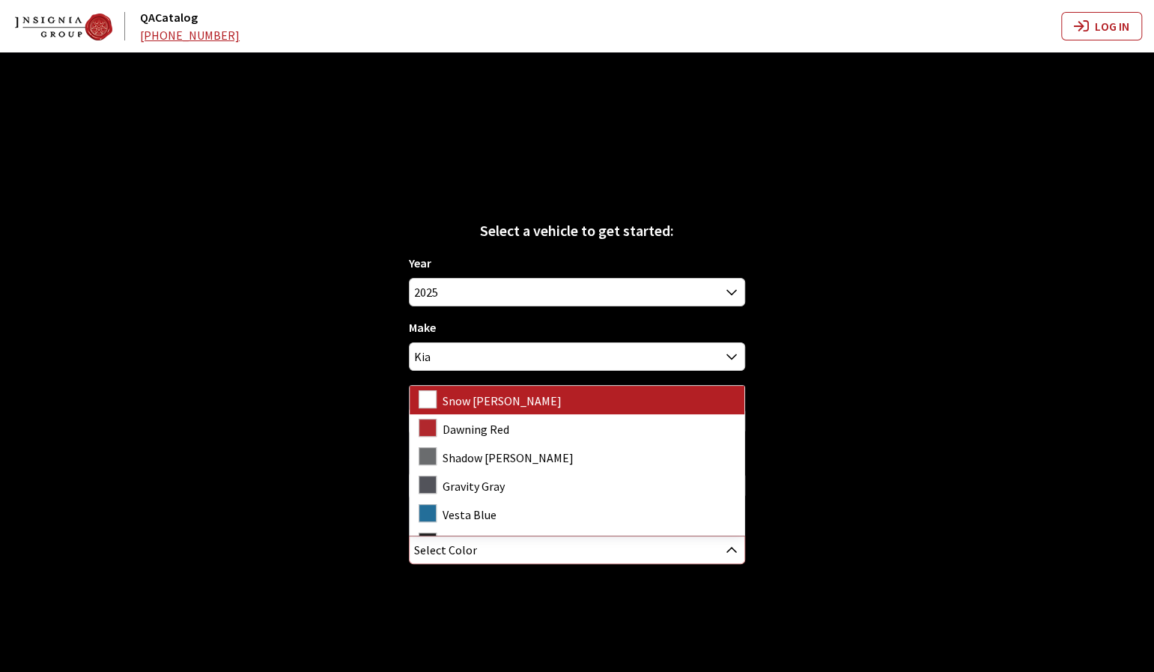
click at [640, 537] on span "Select Color" at bounding box center [577, 549] width 335 height 27
